Goal: Information Seeking & Learning: Learn about a topic

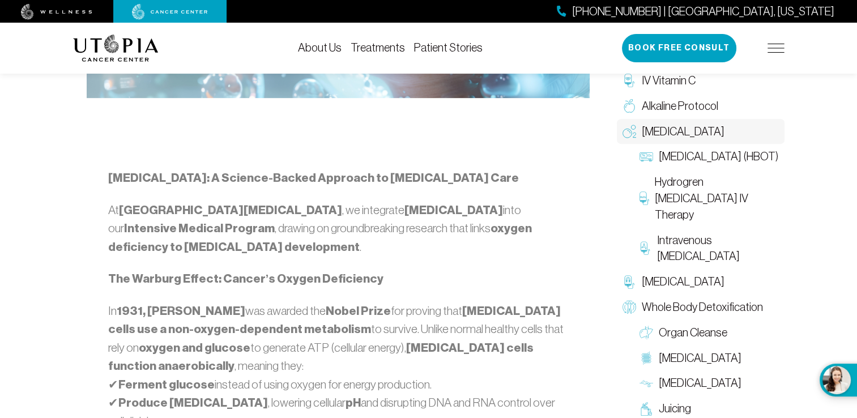
scroll to position [586, 0]
